Goal: Task Accomplishment & Management: Manage account settings

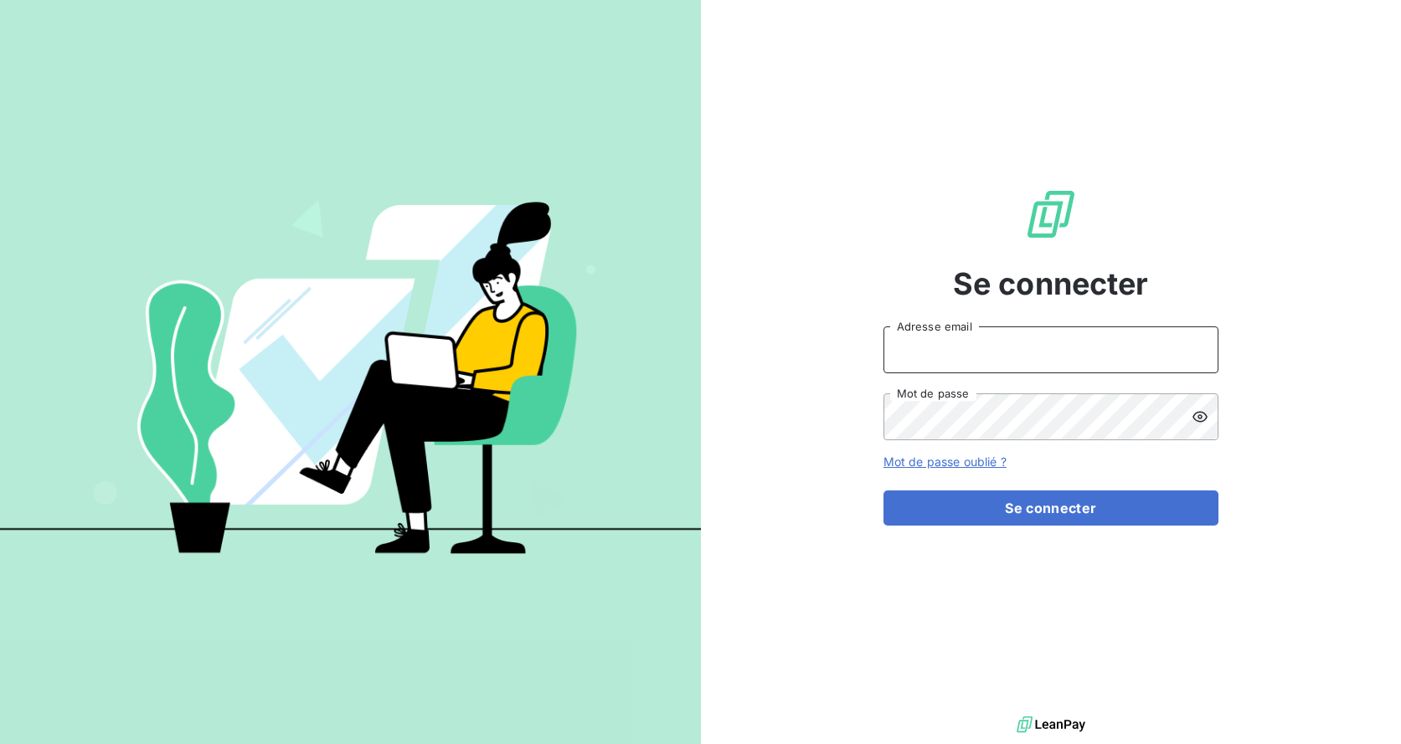
type input "[PERSON_NAME][EMAIL_ADDRESS][DOMAIN_NAME]"
click at [956, 477] on form "jerome.degryse@cirraplus.com Adresse email Mot de passe Mot de passe oublié ? S…" at bounding box center [1050, 426] width 335 height 199
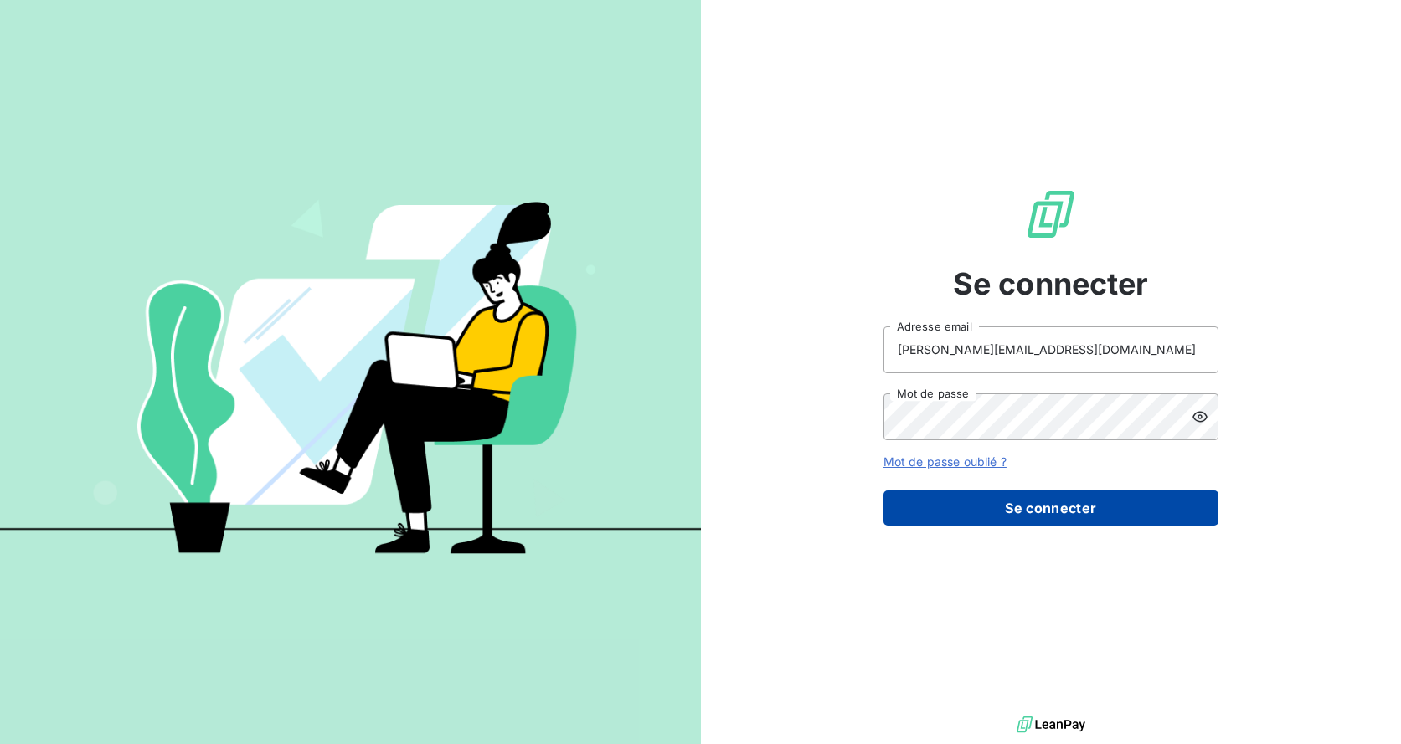
click at [956, 496] on button "Se connecter" at bounding box center [1050, 508] width 335 height 35
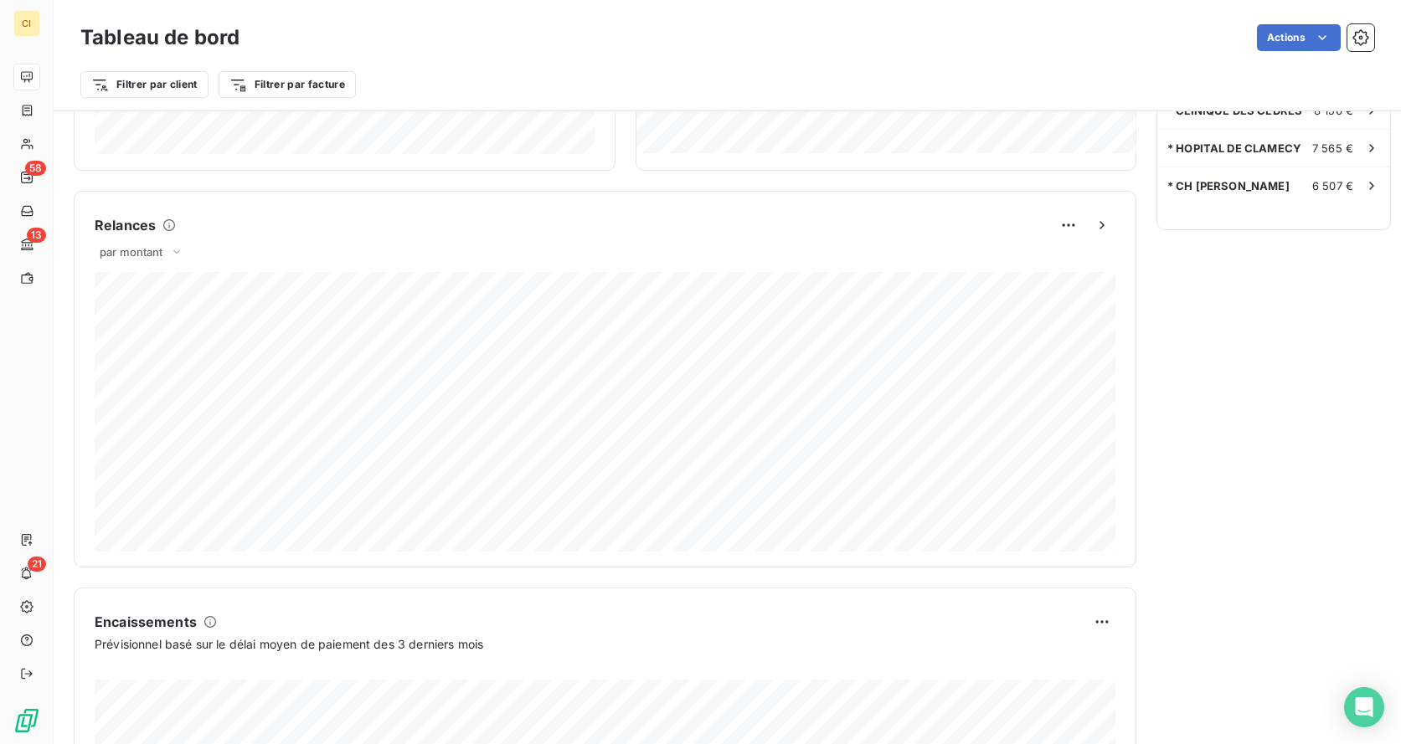
scroll to position [879, 0]
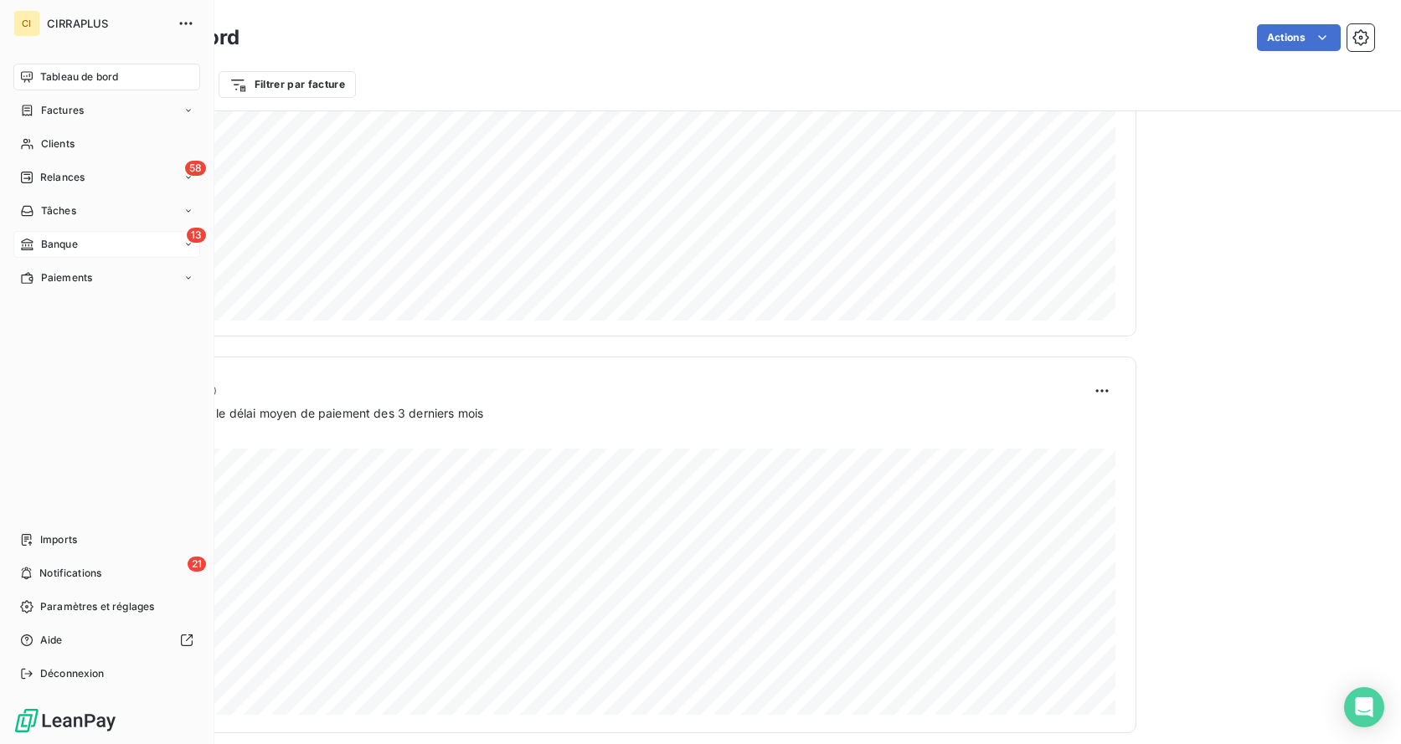
click at [41, 237] on span "Banque" at bounding box center [59, 244] width 37 height 15
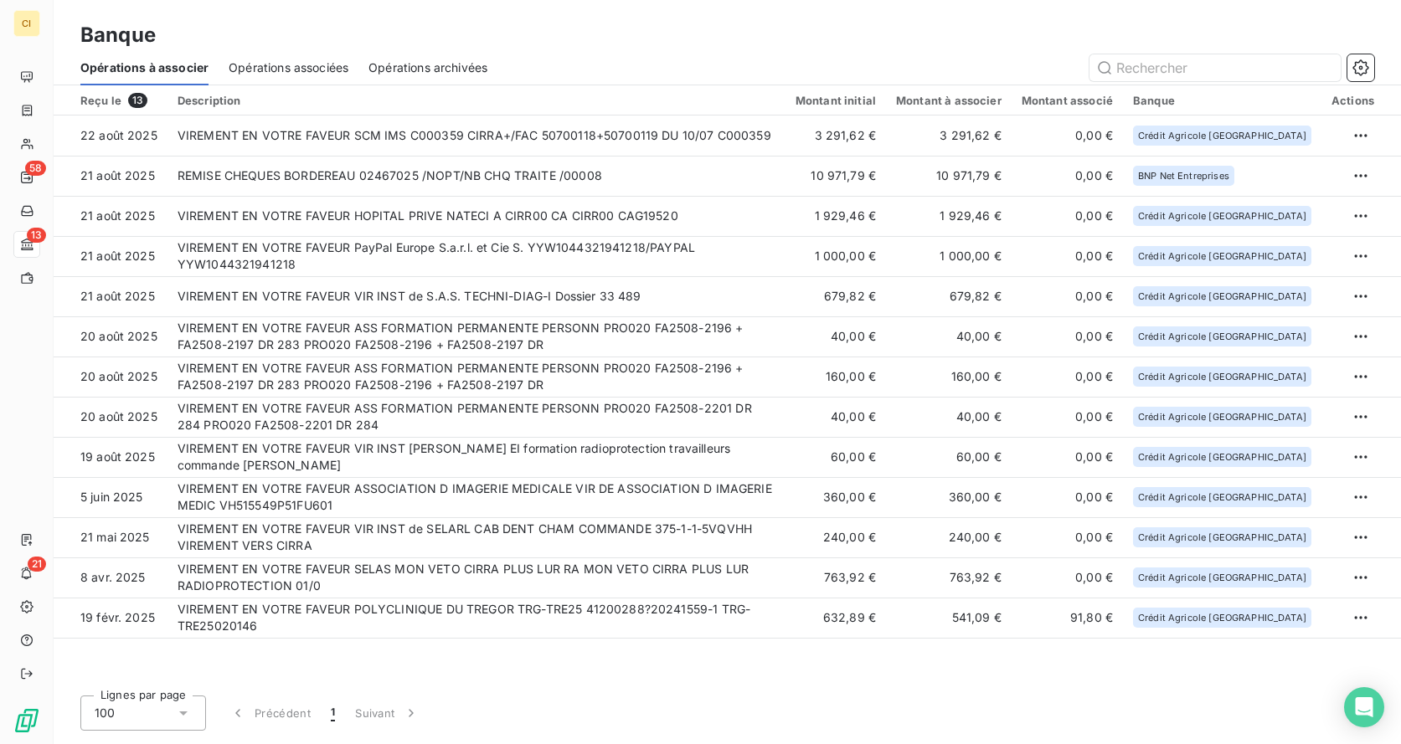
click at [296, 59] on span "Opérations associées" at bounding box center [289, 67] width 120 height 17
